Goal: Find specific page/section: Find specific page/section

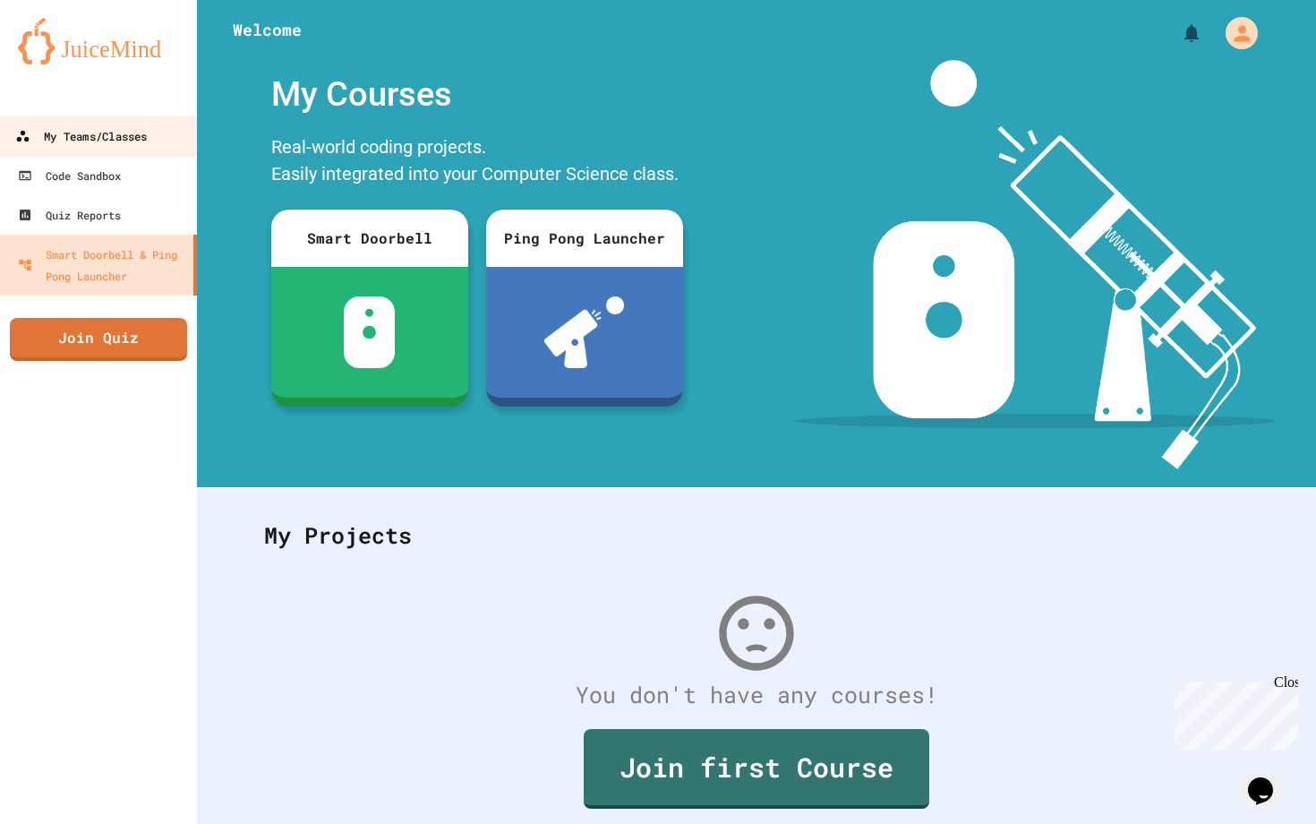
click at [84, 128] on div "My Teams/Classes" at bounding box center [81, 136] width 132 height 22
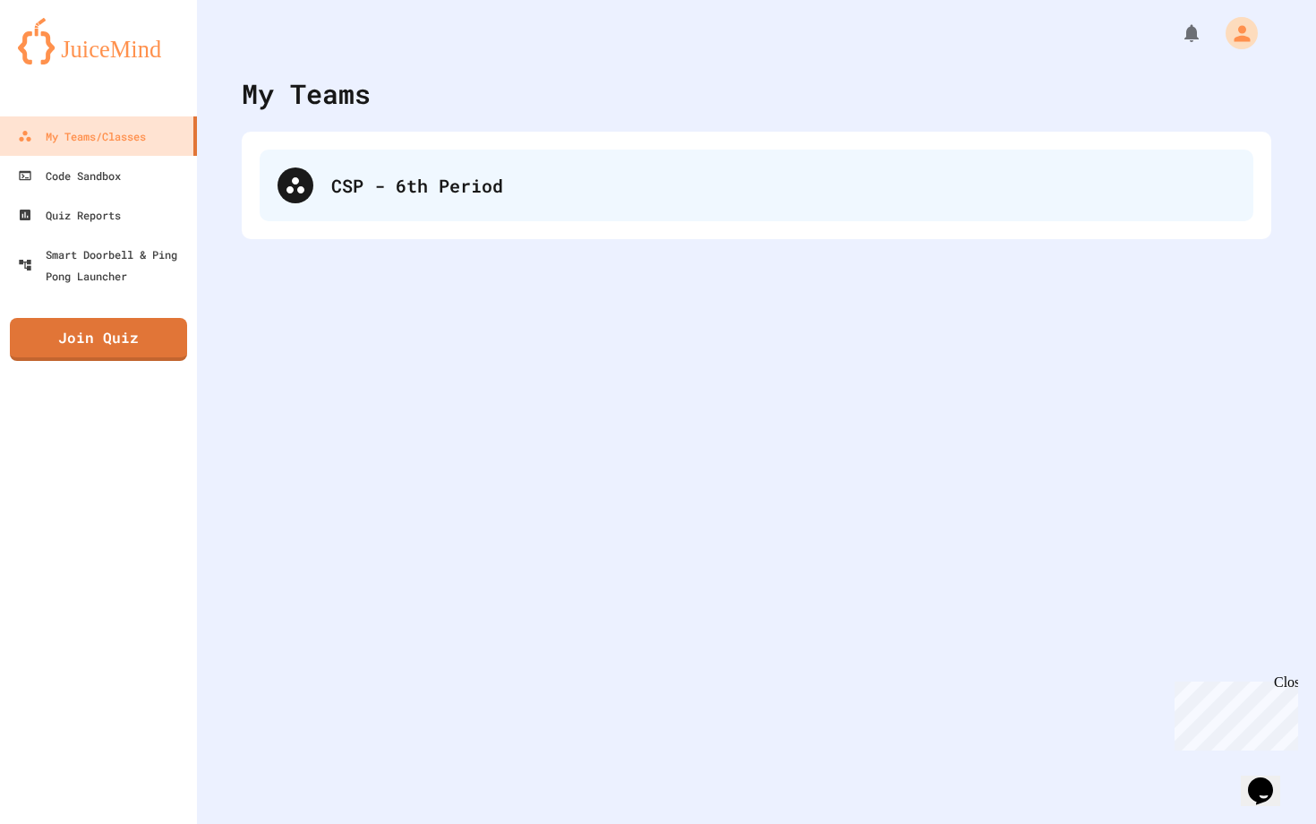
click at [347, 197] on div "CSP - 6th Period" at bounding box center [783, 185] width 904 height 27
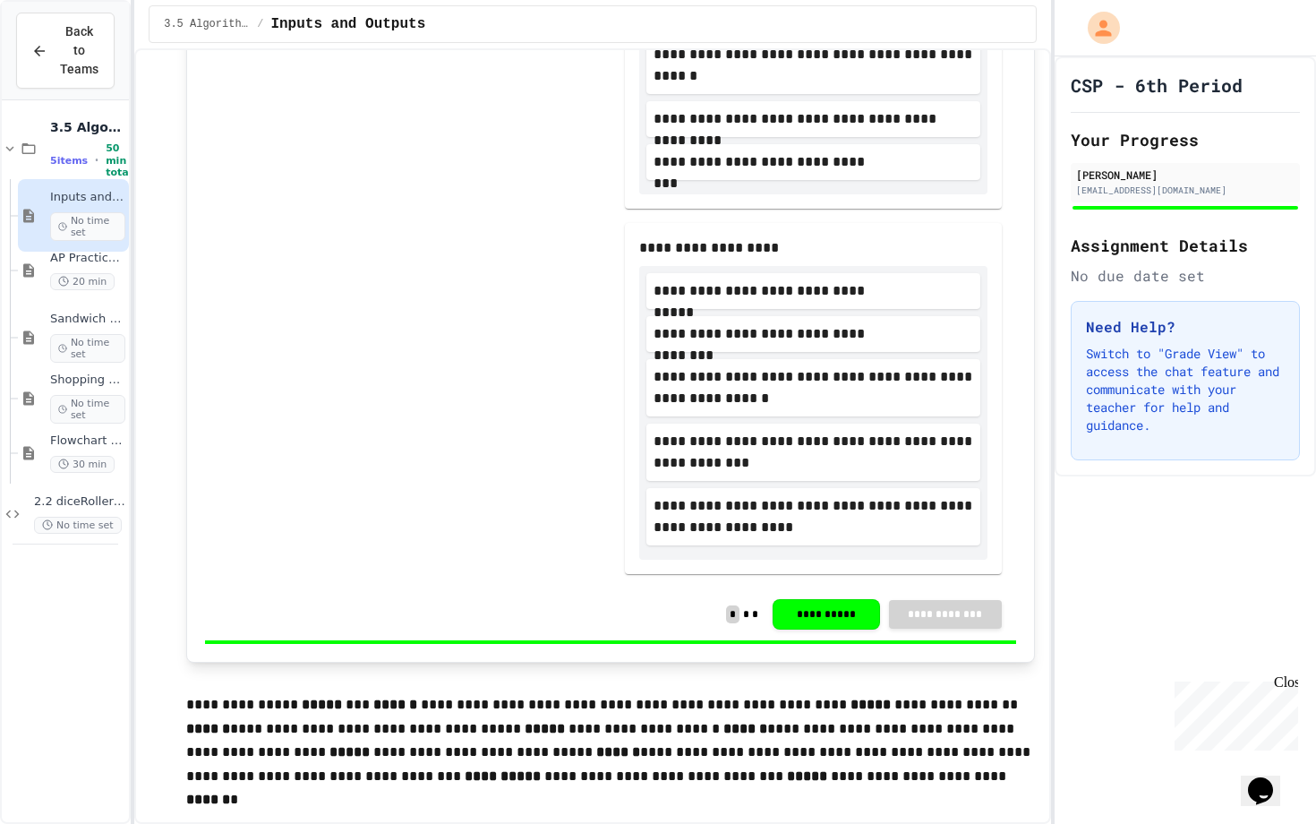
scroll to position [520, 0]
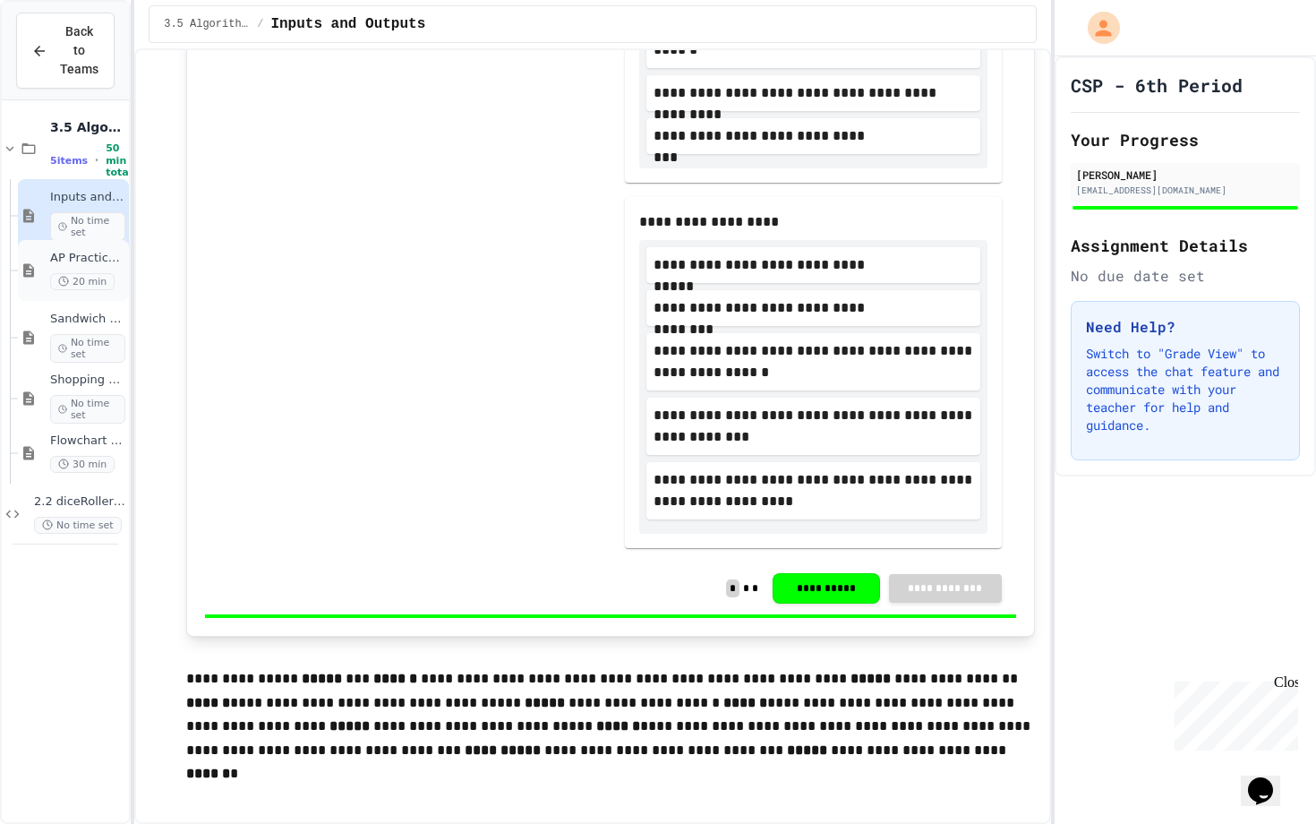
click at [37, 266] on icon at bounding box center [28, 270] width 21 height 16
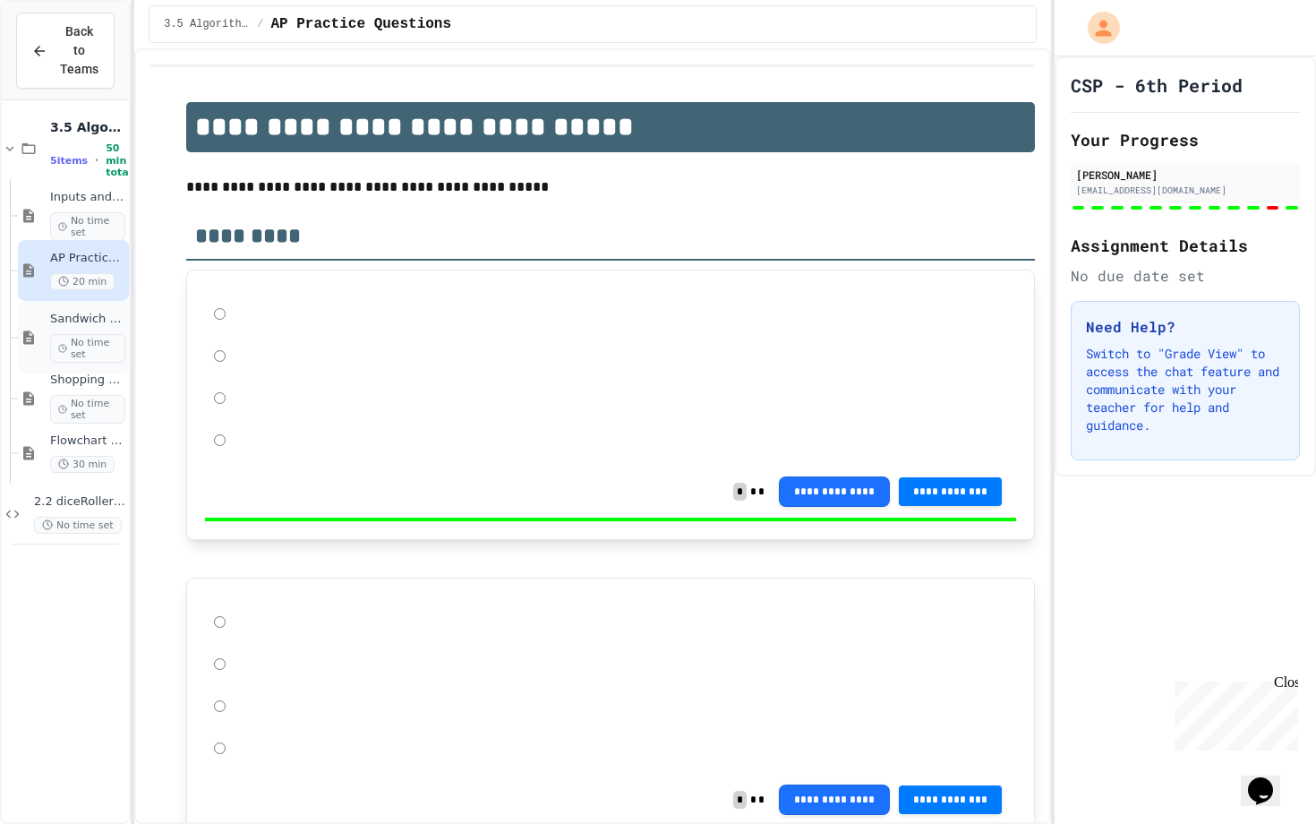
click at [47, 349] on div "Sandwich Algorithm No time set" at bounding box center [73, 337] width 111 height 73
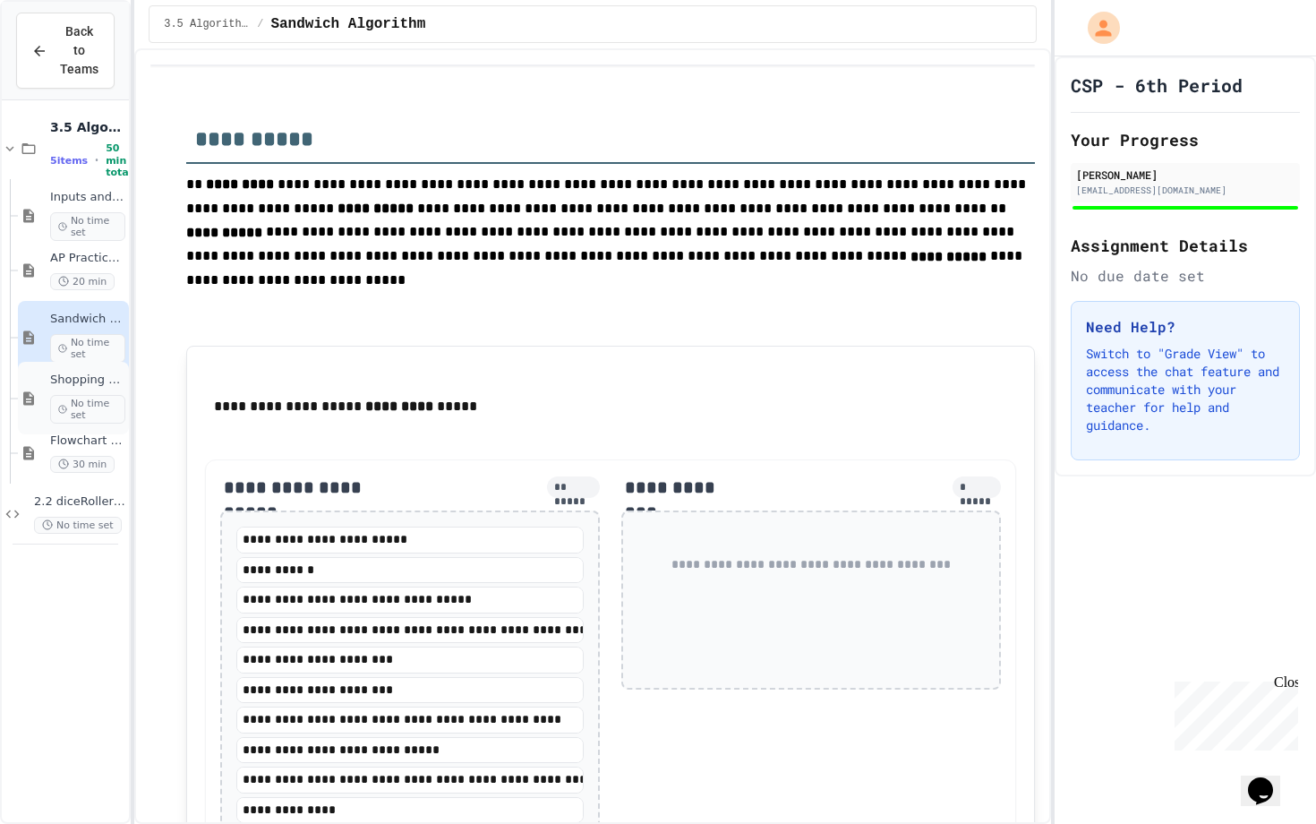
click at [49, 405] on div "Shopping Algorithm No time set" at bounding box center [73, 398] width 111 height 73
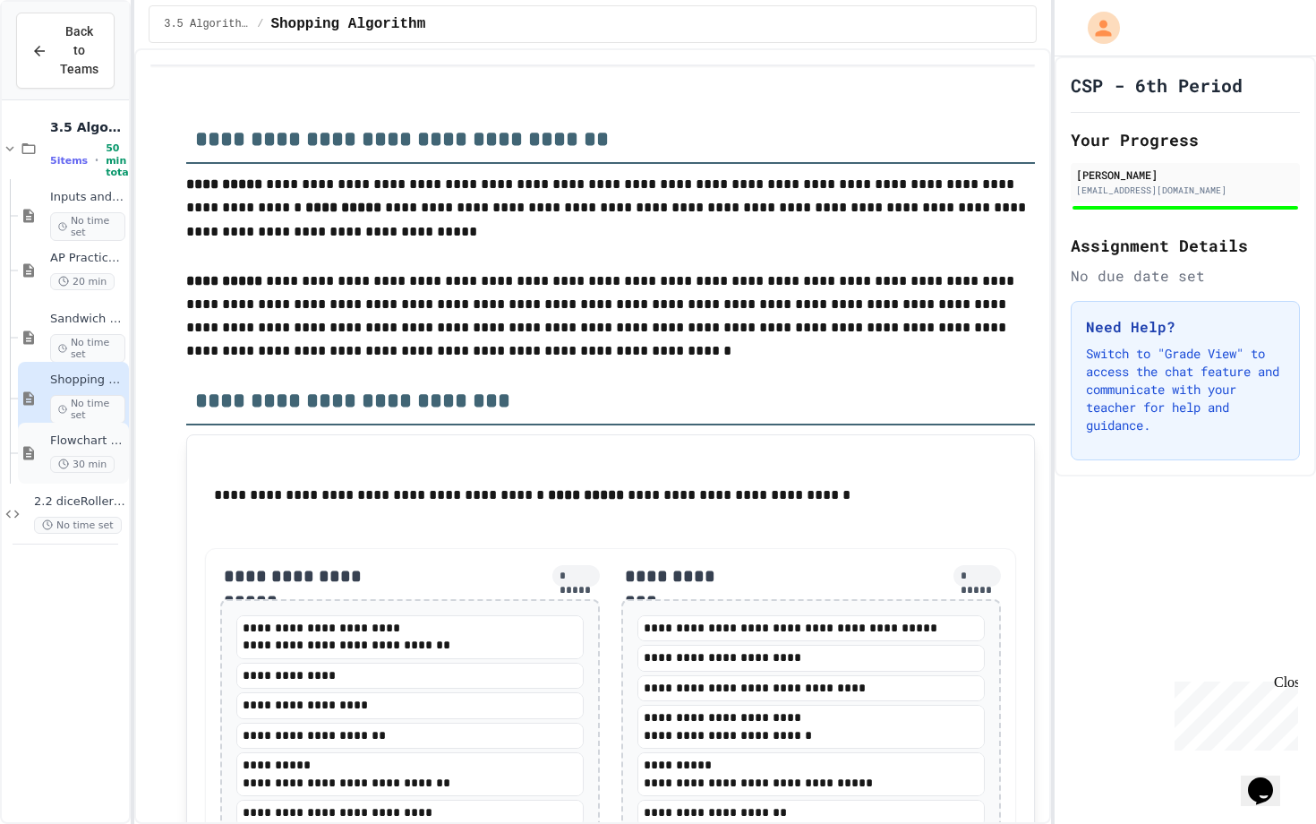
click at [46, 458] on div "Flowchart Practice Exercises 30 min" at bounding box center [73, 453] width 111 height 61
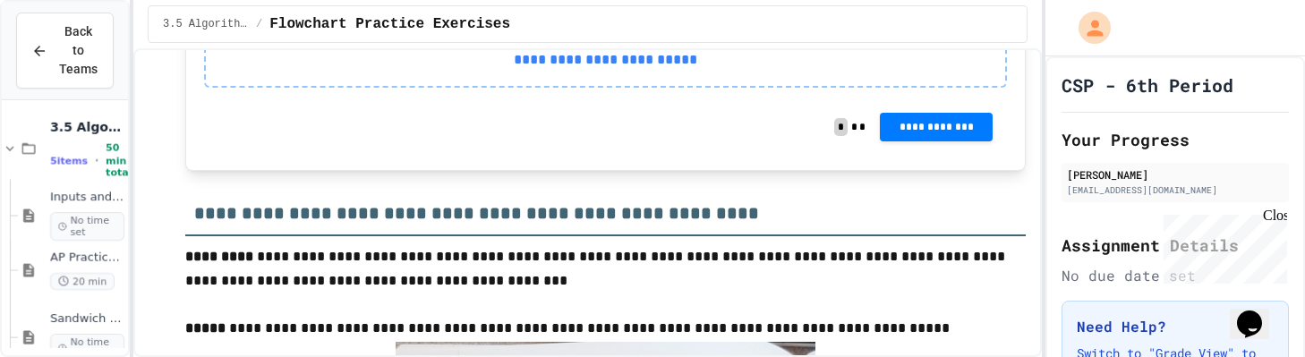
scroll to position [1364, 0]
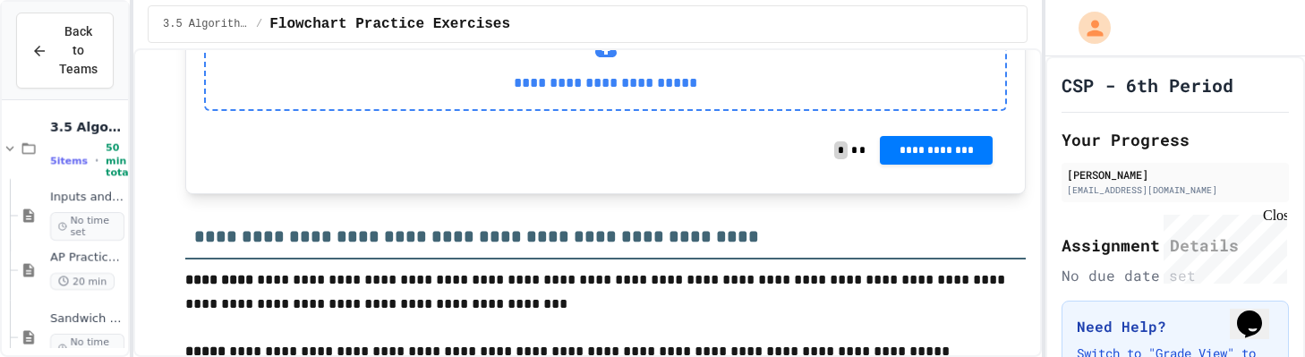
click at [800, 111] on div "**********" at bounding box center [605, 67] width 803 height 88
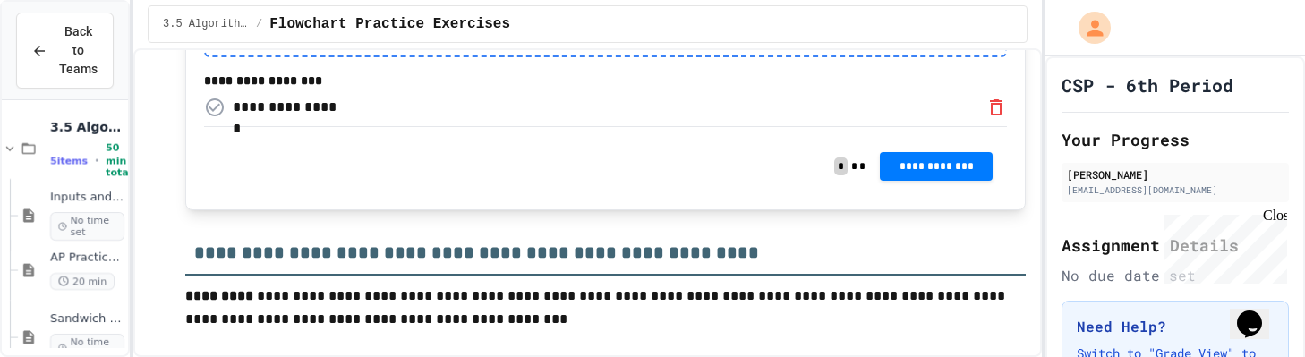
scroll to position [1436, 0]
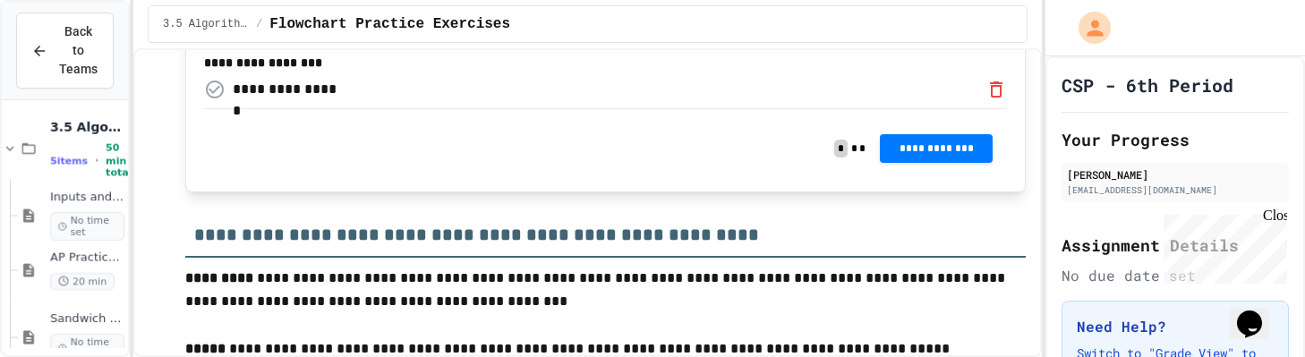
click at [380, 108] on div "**********" at bounding box center [605, 90] width 803 height 37
click at [986, 100] on icon "Remove" at bounding box center [996, 89] width 21 height 21
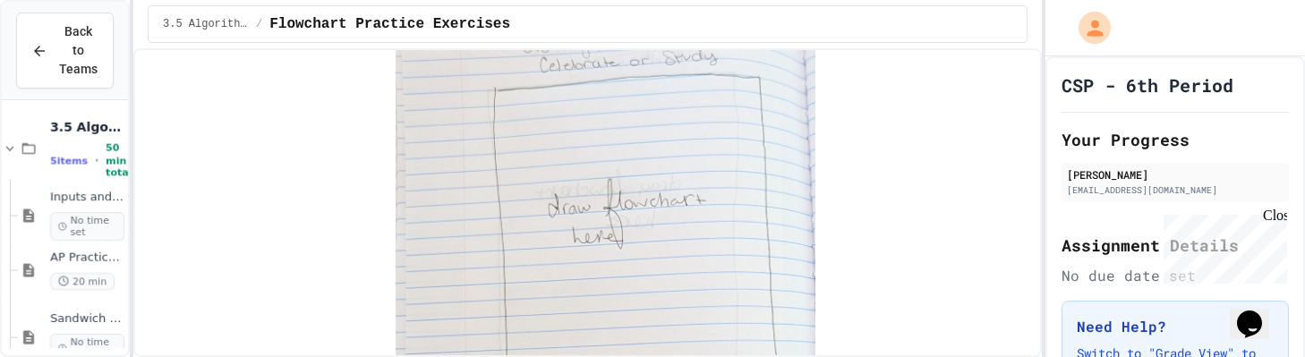
scroll to position [1500, 0]
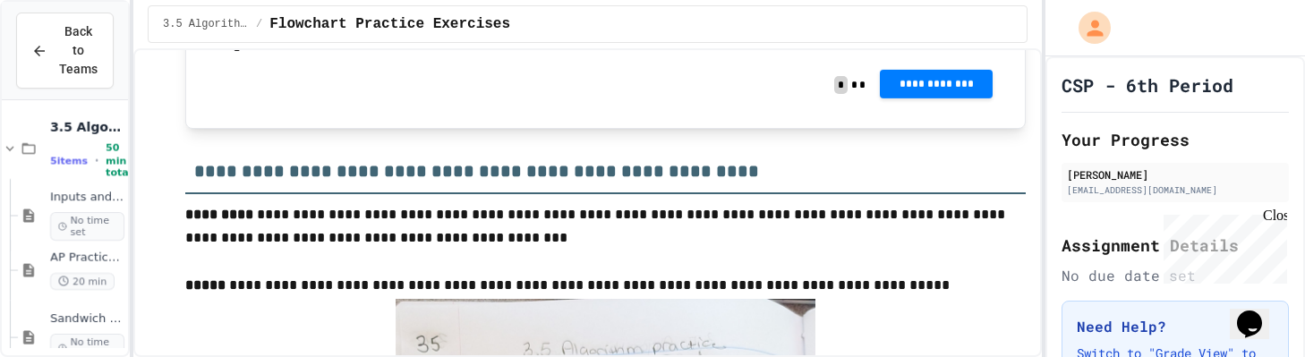
click at [940, 98] on button "**********" at bounding box center [936, 84] width 113 height 29
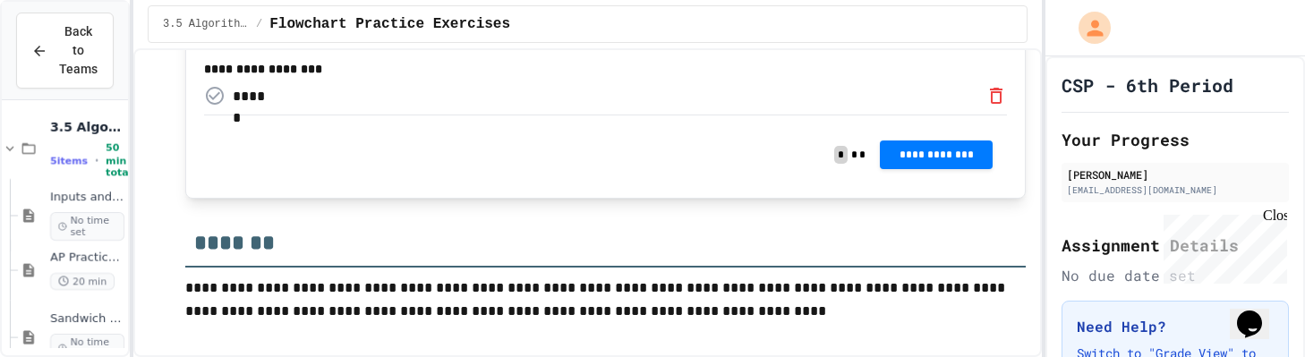
scroll to position [2724, 0]
click at [909, 162] on span "**********" at bounding box center [936, 155] width 84 height 14
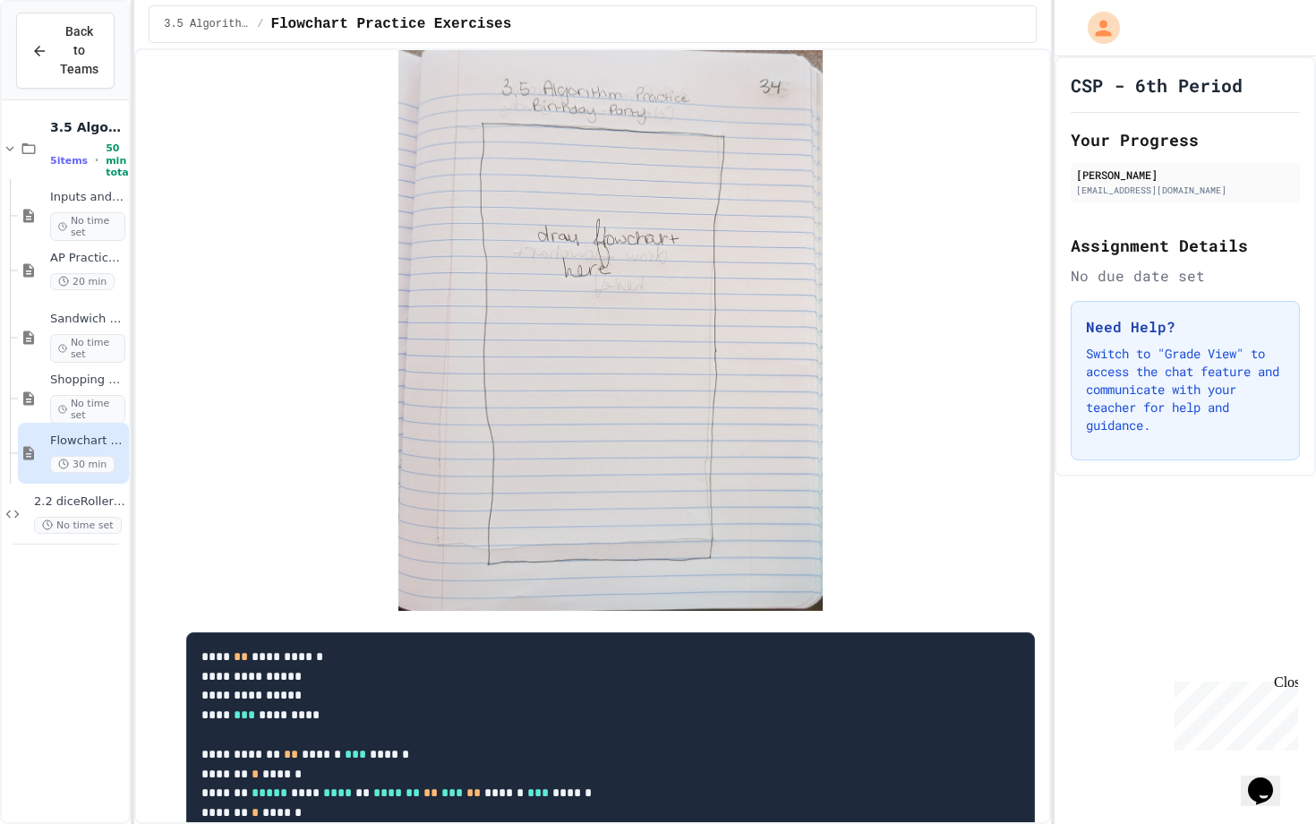
scroll to position [0, 0]
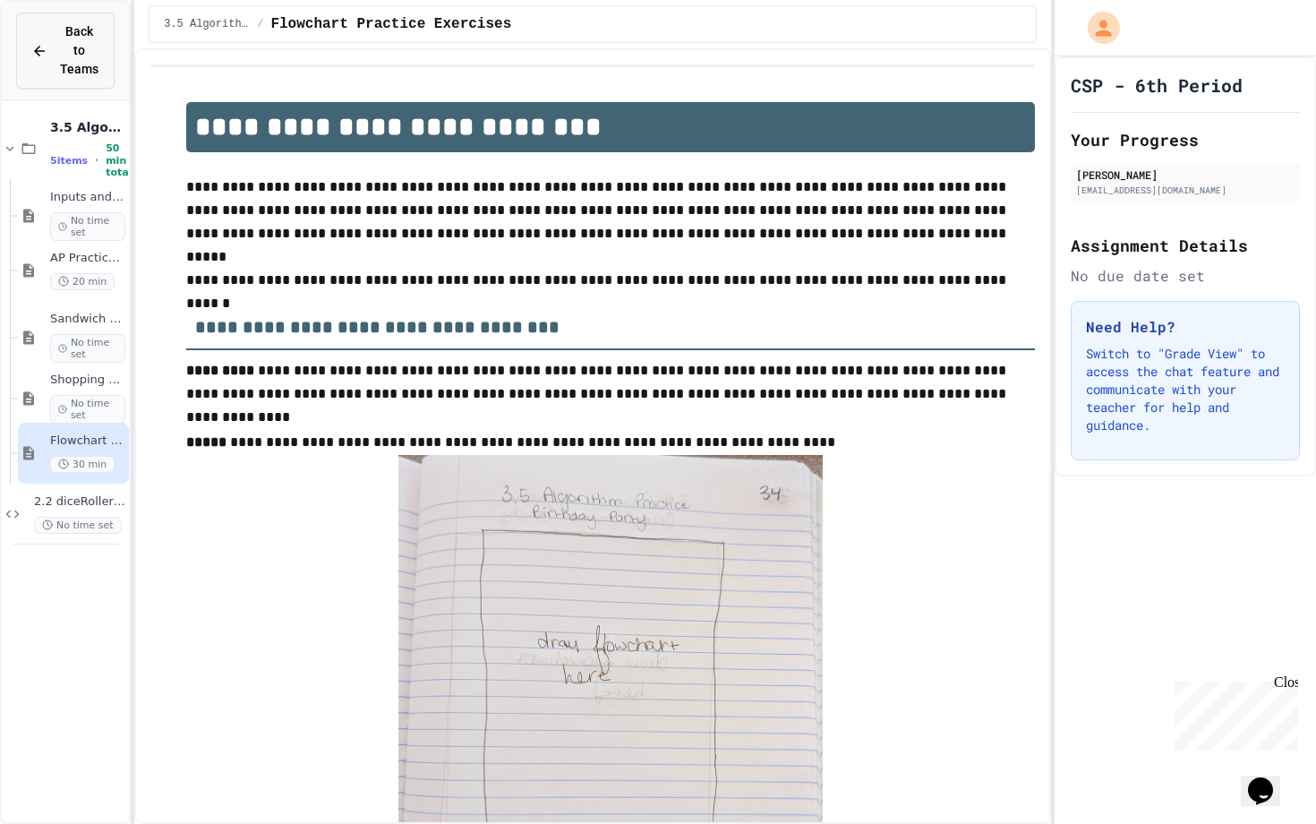
click at [36, 41] on div "Back to Teams" at bounding box center [65, 50] width 68 height 56
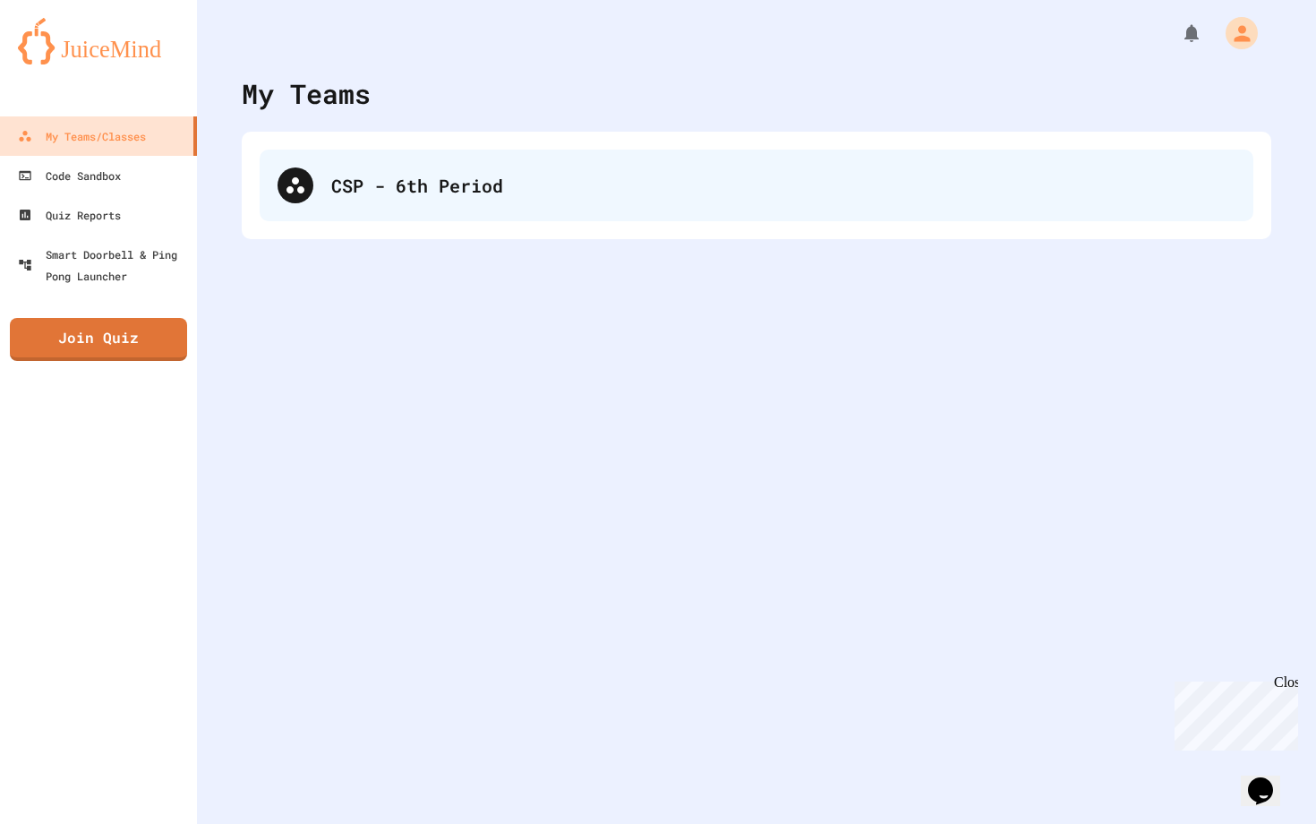
click at [320, 184] on div "CSP - 6th Period" at bounding box center [757, 186] width 994 height 72
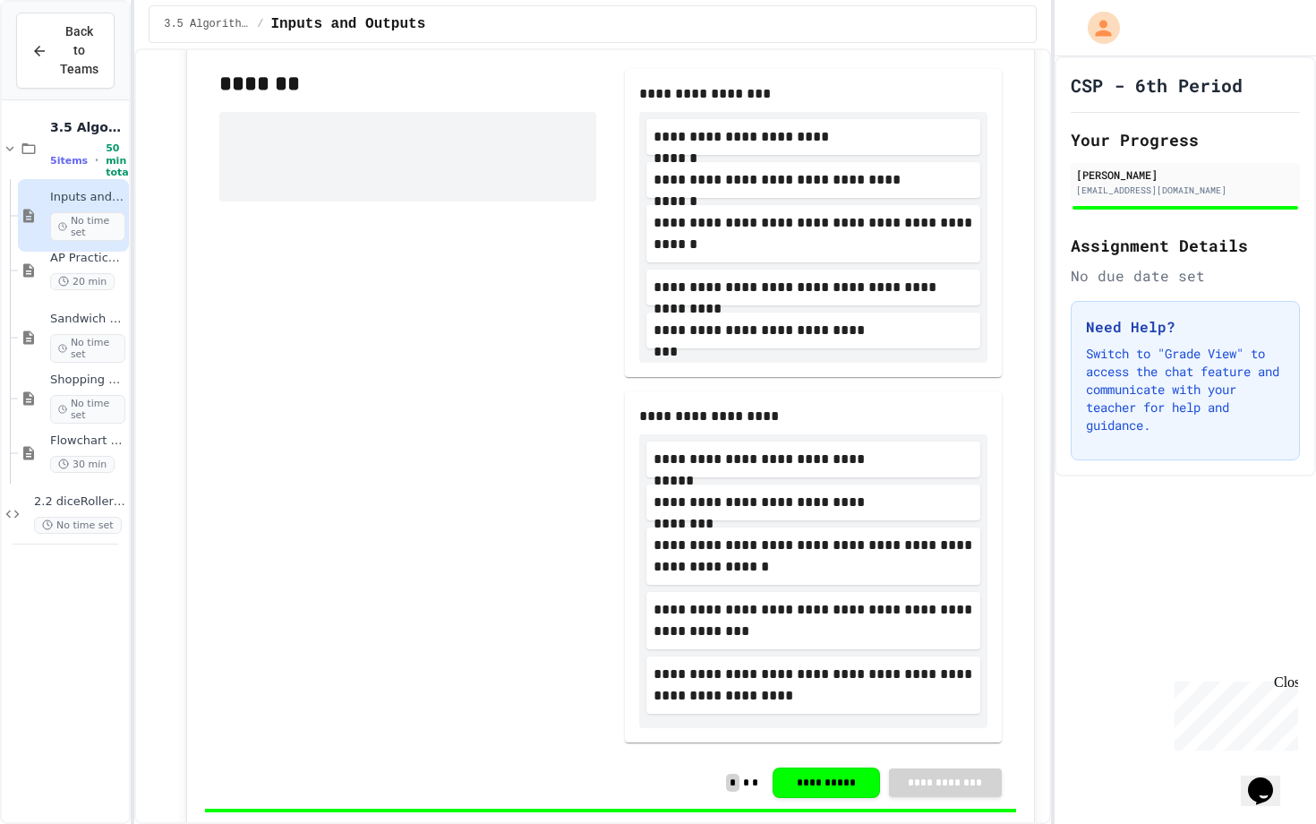
scroll to position [520, 0]
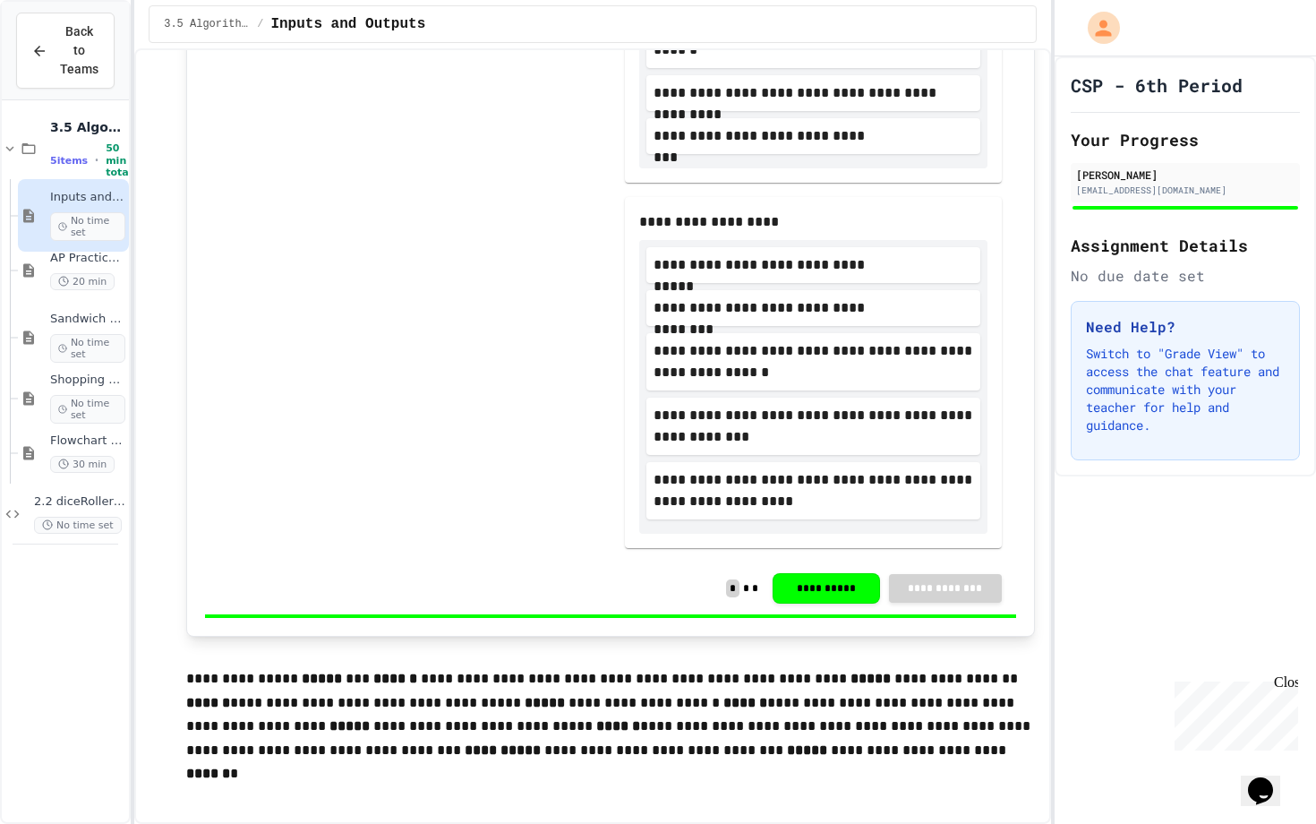
click at [51, 212] on div "No time set" at bounding box center [87, 226] width 75 height 29
